Goal: Find contact information: Find contact information

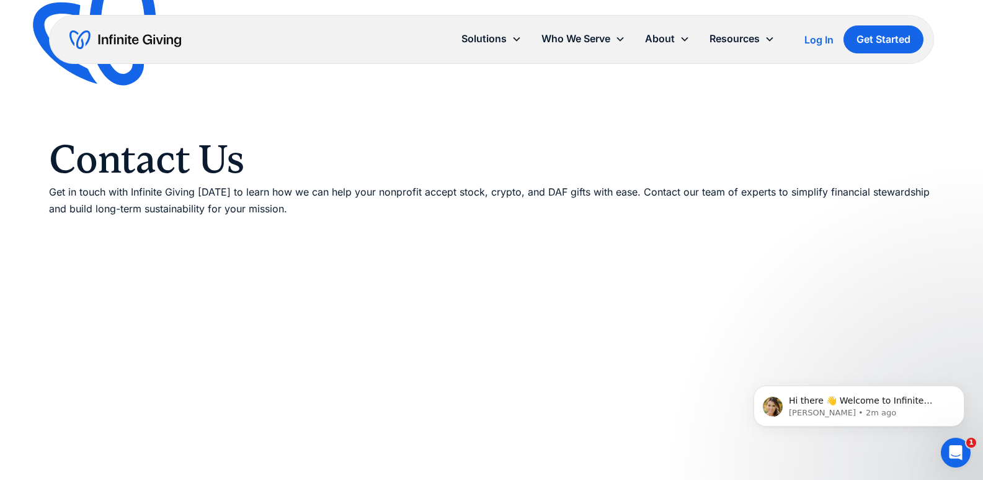
scroll to position [166, 0]
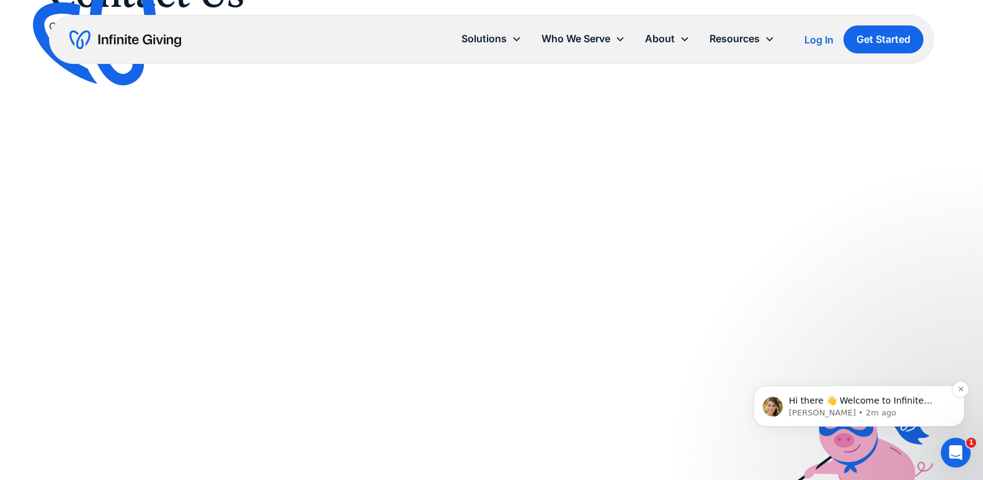
click at [885, 387] on div "Hi there 👋 Welcome to Infinite Giving. If you have any questions, just reply to…" at bounding box center [859, 405] width 211 height 41
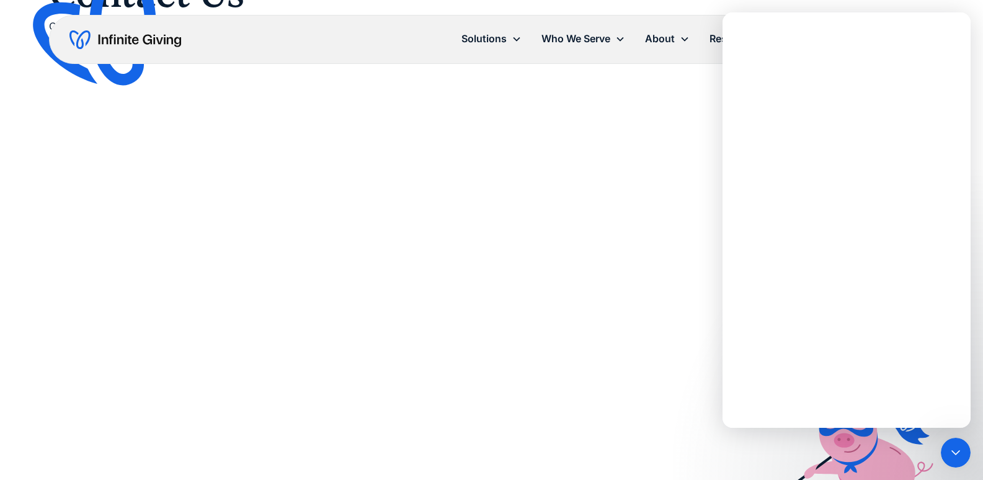
scroll to position [0, 0]
click at [892, 387] on div "Intercom messenger" at bounding box center [847, 239] width 248 height 375
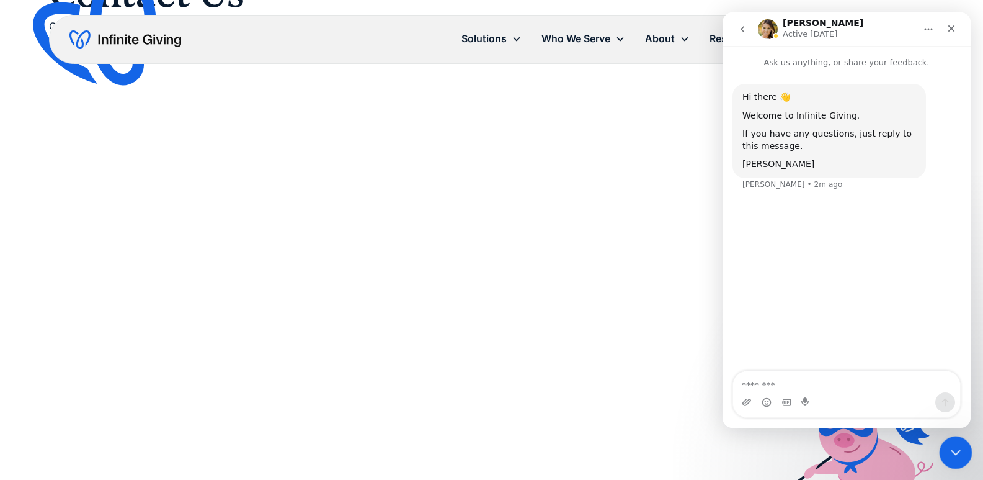
click at [963, 452] on div "Close Intercom Messenger" at bounding box center [954, 451] width 30 height 30
